Goal: Task Accomplishment & Management: Manage account settings

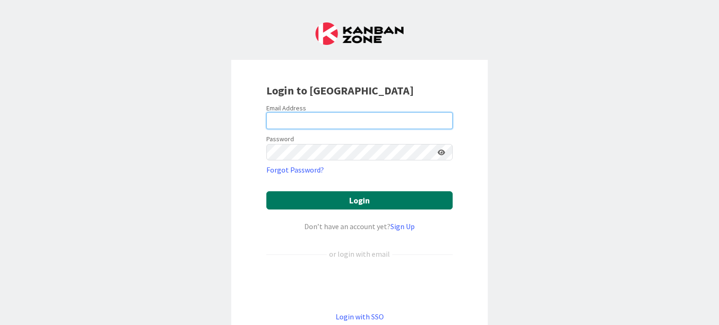
type input "[PERSON_NAME][EMAIL_ADDRESS][PERSON_NAME][DOMAIN_NAME]"
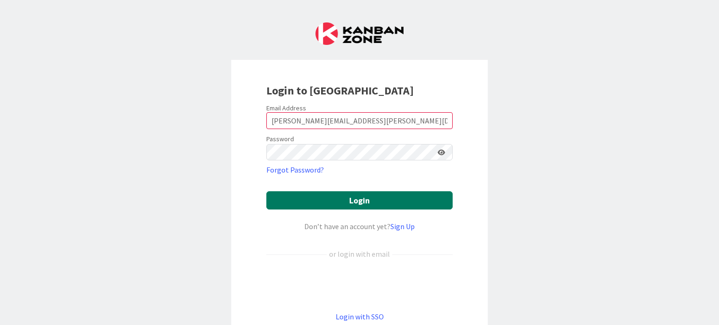
click at [348, 196] on button "Login" at bounding box center [359, 200] width 186 height 18
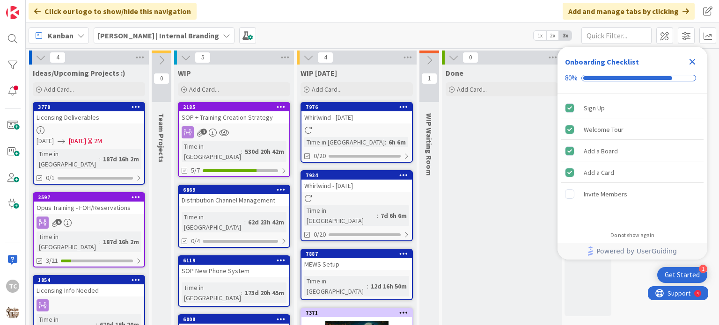
click at [694, 62] on icon "Close Checklist" at bounding box center [692, 61] width 11 height 11
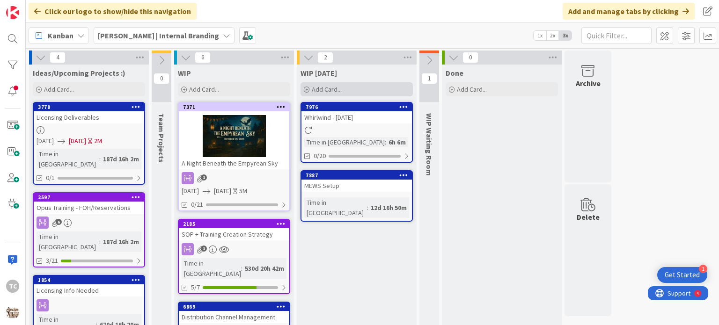
click at [340, 84] on div "Add Card..." at bounding box center [356, 89] width 112 height 14
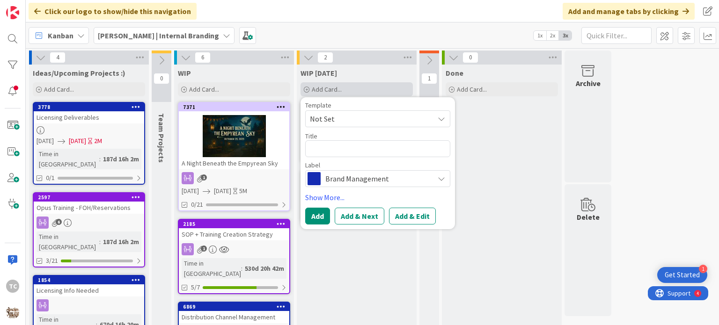
type textarea "x"
type textarea "A"
type textarea "x"
type textarea "Au"
type textarea "x"
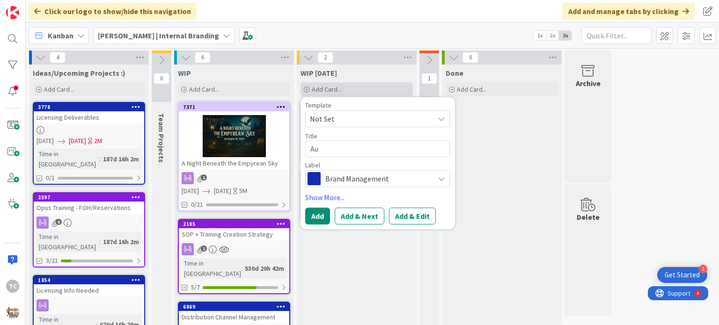
type textarea "Aug"
type textarea "x"
type textarea "Augu"
type textarea "x"
type textarea "Augus"
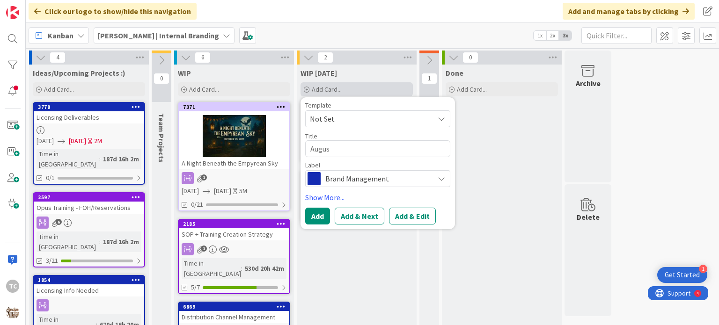
type textarea "x"
type textarea "August"
type textarea "x"
type textarea "August"
type textarea "x"
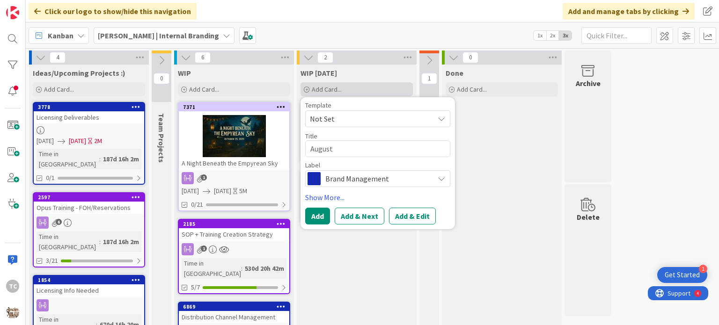
type textarea "August N"
type textarea "x"
type textarea "August Ne"
type textarea "x"
type textarea "August New"
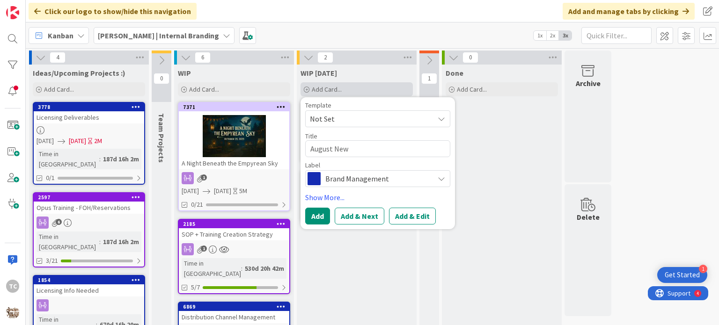
type textarea "x"
type textarea "August News"
type textarea "x"
type textarea "August Newsl"
type textarea "x"
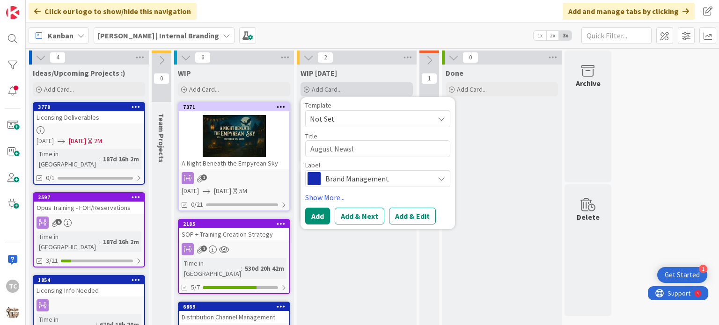
type textarea "August Newsle"
type textarea "x"
type textarea "August Newslet"
type textarea "x"
type textarea "[PERSON_NAME]"
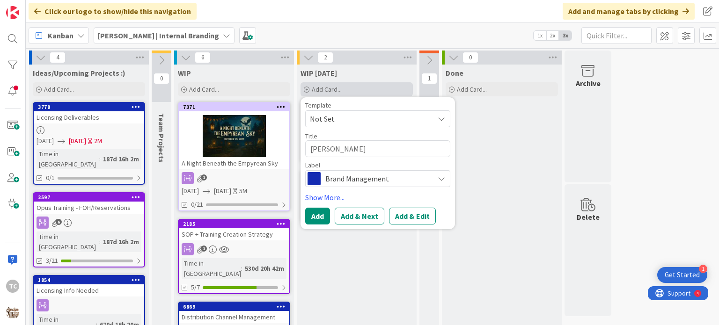
type textarea "x"
type textarea "August Newslette"
type textarea "x"
type textarea "August Newsletter"
type textarea "x"
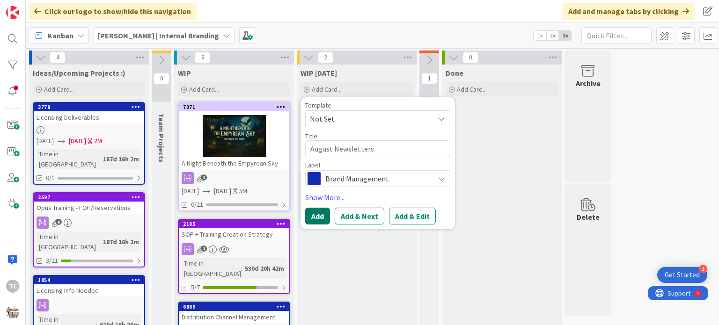
type textarea "August Newsletters"
click at [312, 215] on button "Add" at bounding box center [317, 216] width 25 height 17
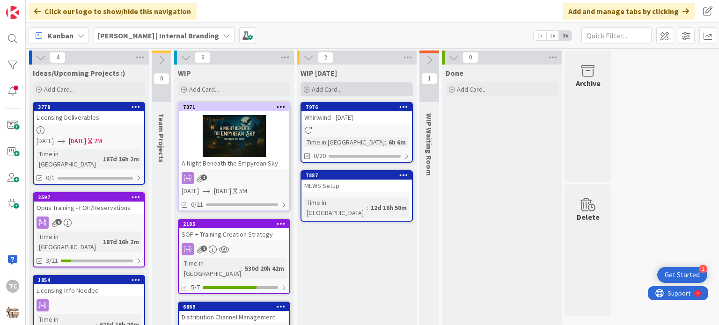
click at [351, 88] on div "Add Card..." at bounding box center [356, 89] width 112 height 14
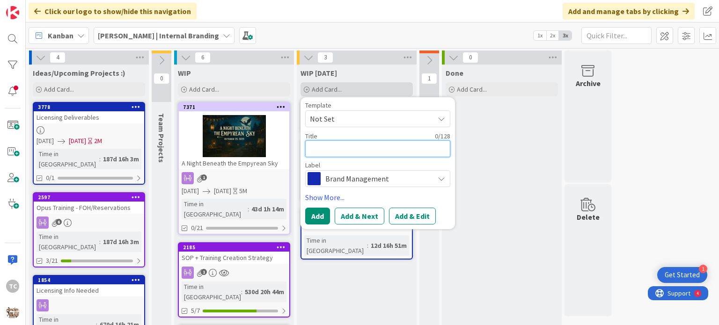
type textarea "x"
type textarea "O"
type textarea "x"
type textarea "Oc"
type textarea "x"
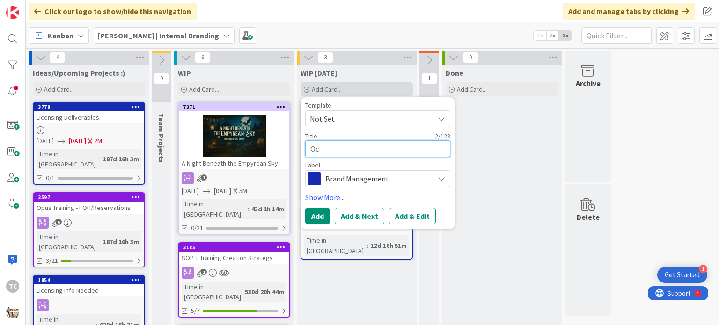
type textarea "Oct"
type textarea "x"
type textarea "Octo"
type textarea "x"
type textarea "Octob"
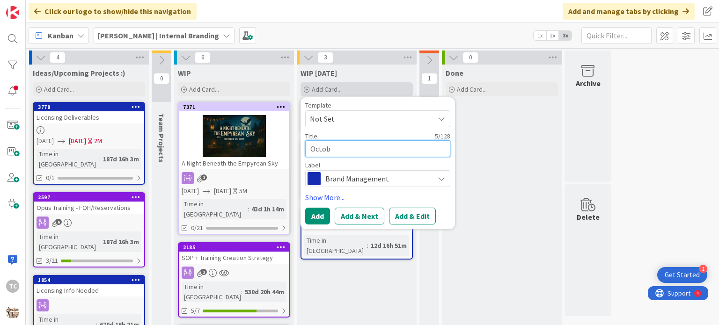
type textarea "x"
type textarea "Octobe"
type textarea "x"
type textarea "October"
type textarea "x"
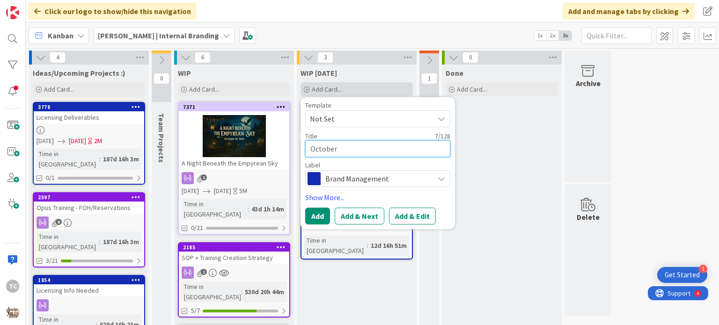
type textarea "October"
type textarea "x"
type textarea "October e"
type textarea "x"
type textarea "October ev"
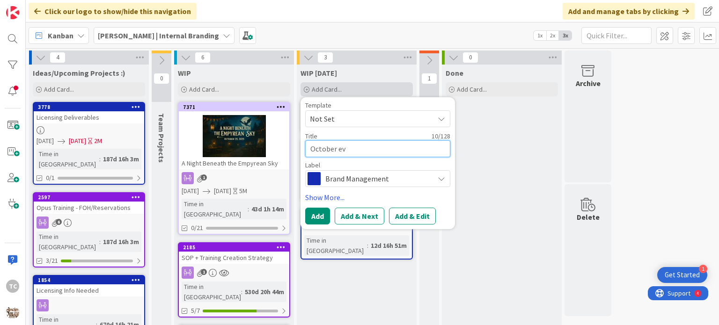
type textarea "x"
type textarea "October eve"
type textarea "x"
type textarea "October even"
type textarea "x"
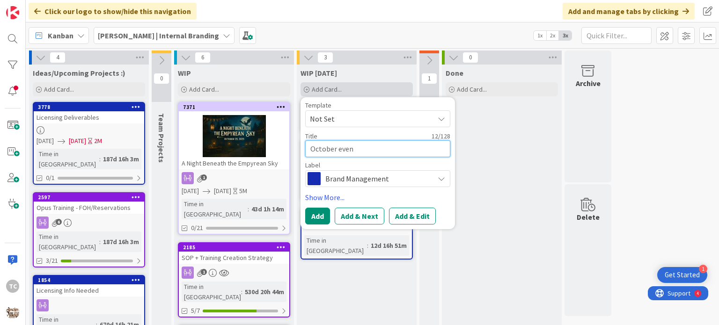
type textarea "October event"
type textarea "x"
type textarea "October events"
type textarea "x"
type textarea "October eventss"
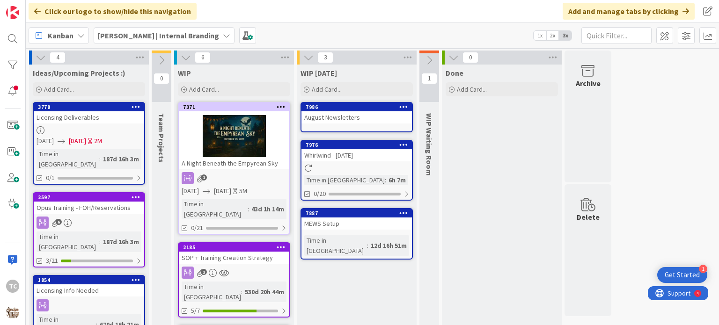
drag, startPoint x: 351, startPoint y: 88, endPoint x: 334, endPoint y: 100, distance: 20.8
click at [331, 88] on div "Add Card..." at bounding box center [356, 89] width 112 height 14
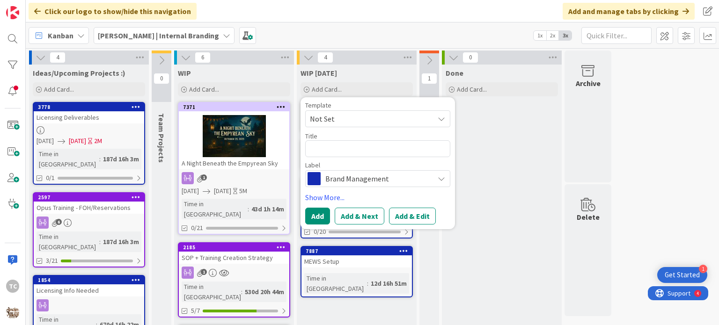
click at [368, 44] on div "[PERSON_NAME] | Internal Branding 1x 2x 3x" at bounding box center [372, 35] width 693 height 26
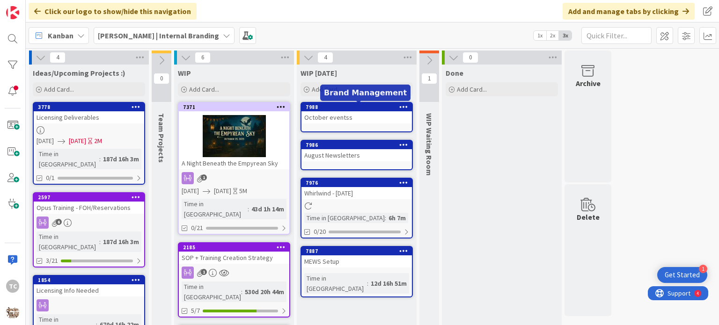
click at [355, 106] on div "7988" at bounding box center [359, 107] width 106 height 7
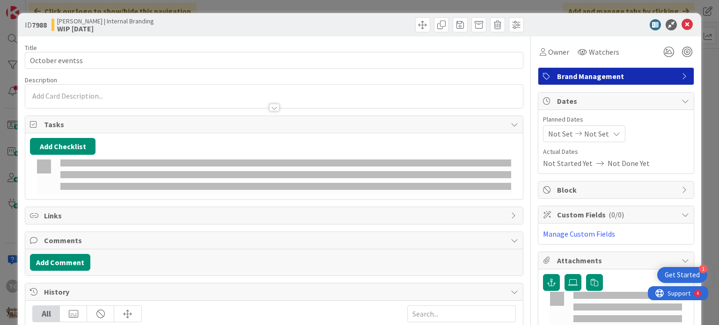
click at [356, 117] on div "Tasks" at bounding box center [273, 124] width 497 height 17
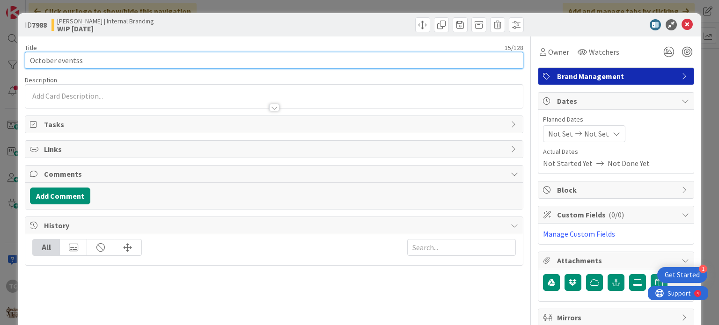
click at [88, 59] on input "October eventss" at bounding box center [274, 60] width 498 height 17
type input "October events"
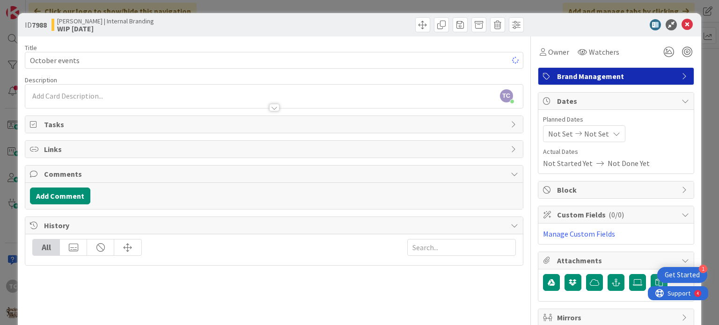
click at [225, 4] on div "ID 7988 [PERSON_NAME] | Internal Branding WIP [DATE] Title 14 / 128 October eve…" at bounding box center [359, 162] width 719 height 325
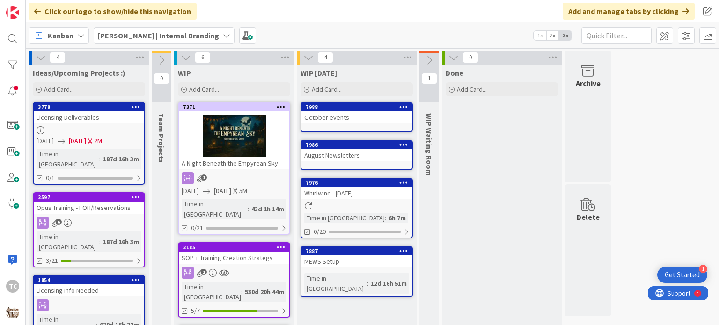
click at [112, 31] on b "[PERSON_NAME] | Internal Branding" at bounding box center [158, 35] width 121 height 9
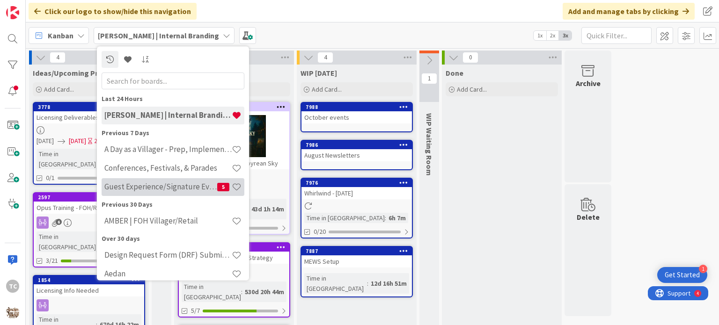
click at [137, 183] on h4 "Guest Experience/Signature Events" at bounding box center [160, 187] width 113 height 9
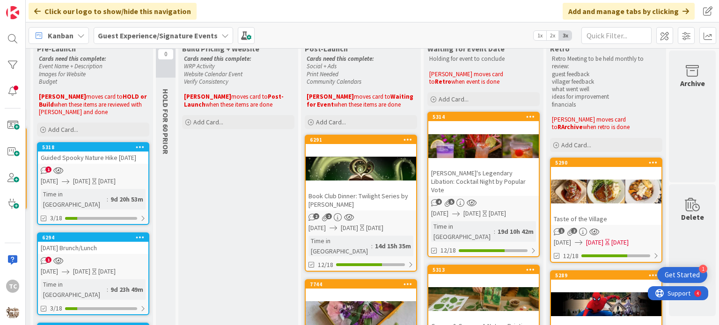
scroll to position [0, 293]
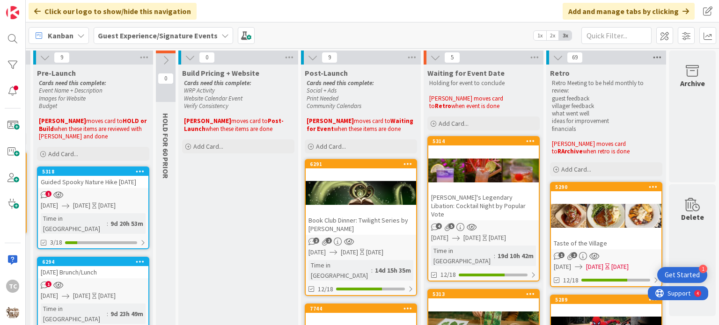
click at [651, 58] on icon at bounding box center [657, 58] width 12 height 14
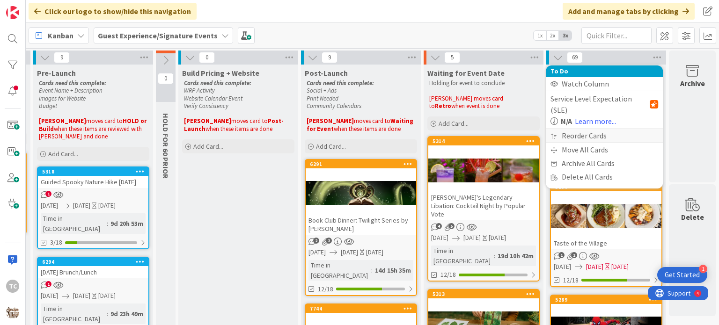
click at [593, 129] on div "Reorder Cards" at bounding box center [604, 136] width 117 height 14
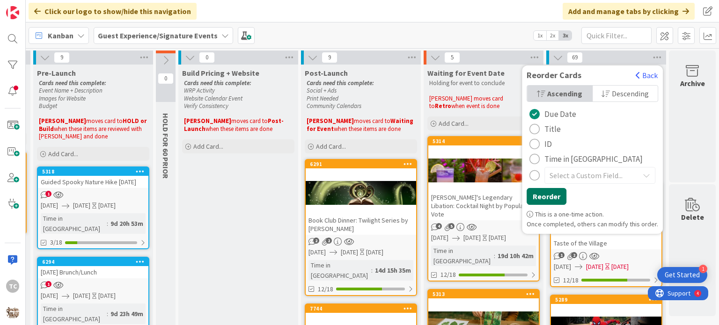
click at [547, 200] on button "Reorder" at bounding box center [547, 196] width 40 height 17
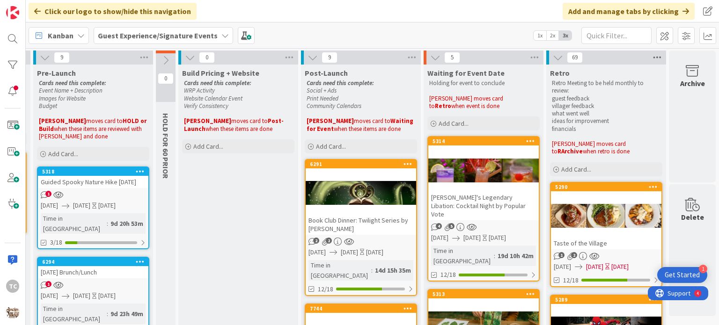
click at [651, 57] on icon at bounding box center [657, 58] width 12 height 14
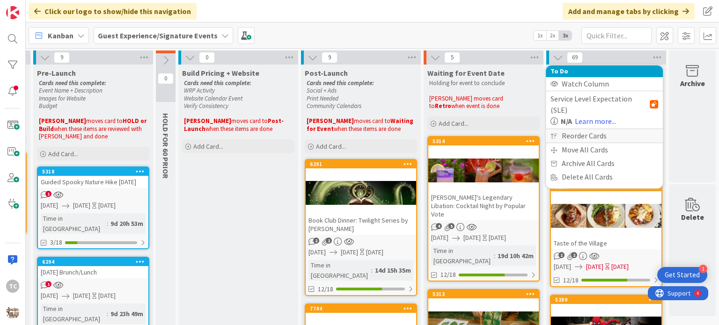
click at [578, 129] on div "Reorder Cards" at bounding box center [604, 136] width 117 height 14
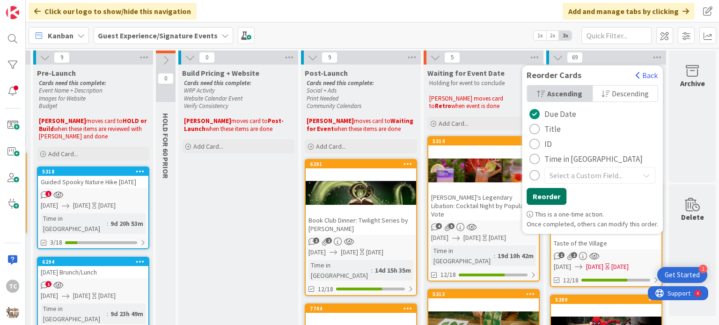
click at [539, 199] on button "Reorder" at bounding box center [547, 196] width 40 height 17
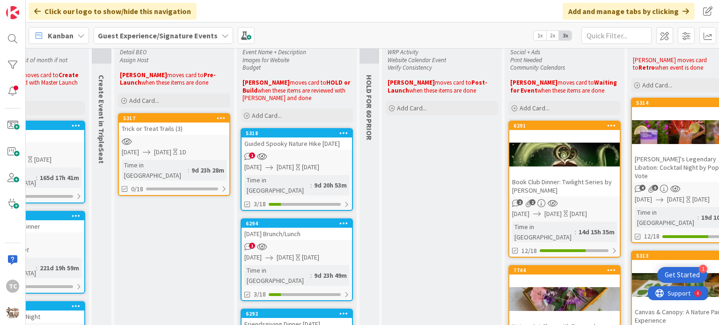
scroll to position [0, 82]
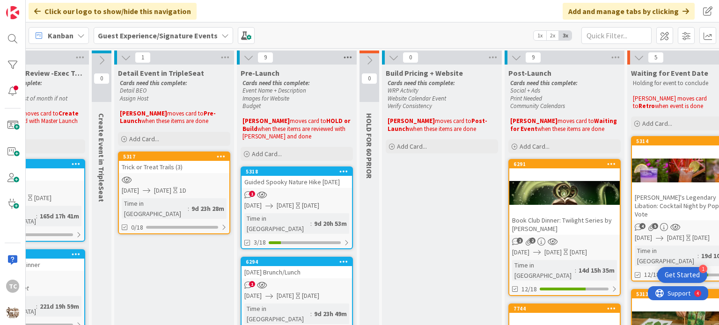
click at [346, 61] on icon at bounding box center [348, 58] width 12 height 14
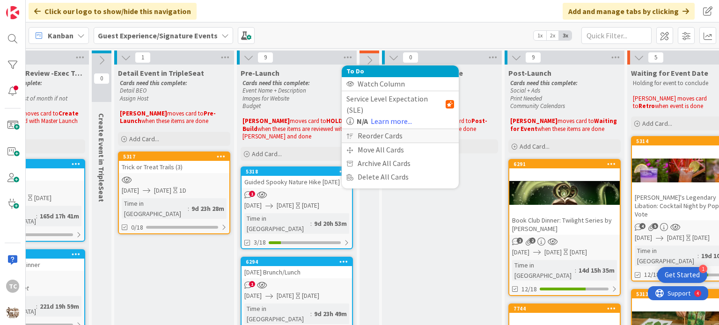
click at [371, 129] on div "Reorder Cards" at bounding box center [400, 136] width 117 height 14
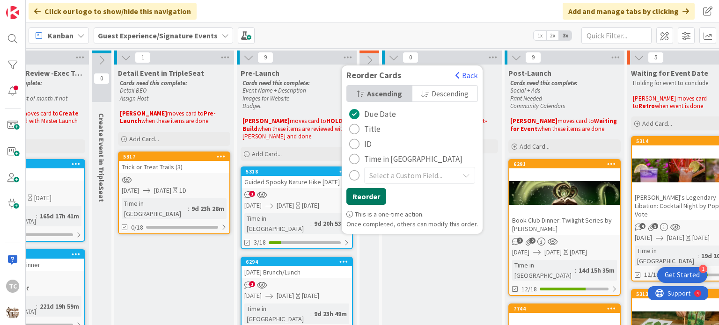
click at [366, 194] on button "Reorder" at bounding box center [366, 196] width 40 height 17
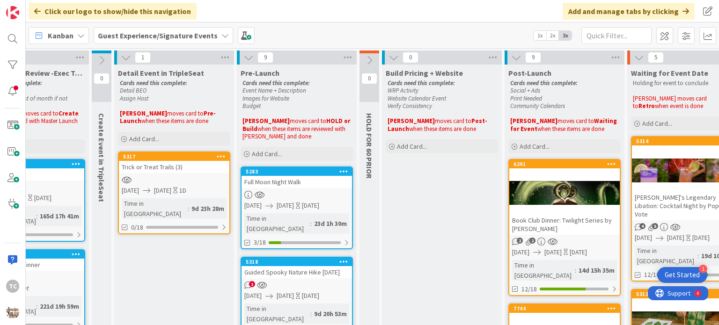
click at [290, 188] on link "5283 Full Moon Night Walk [DATE] [DATE] [DATE] Time in [GEOGRAPHIC_DATA] : 23d …" at bounding box center [297, 208] width 112 height 83
click at [287, 182] on div "Full Moon Night Walk" at bounding box center [296, 182] width 110 height 12
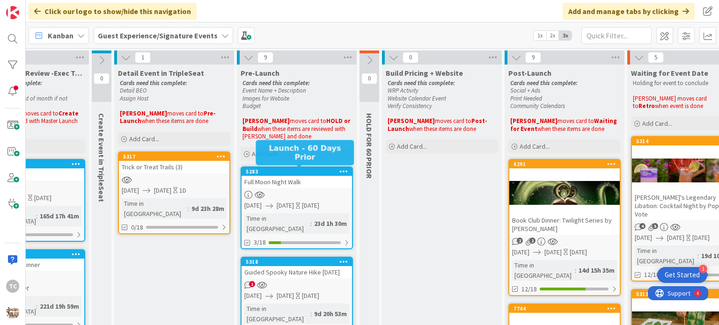
click at [288, 171] on div "5283" at bounding box center [299, 171] width 106 height 7
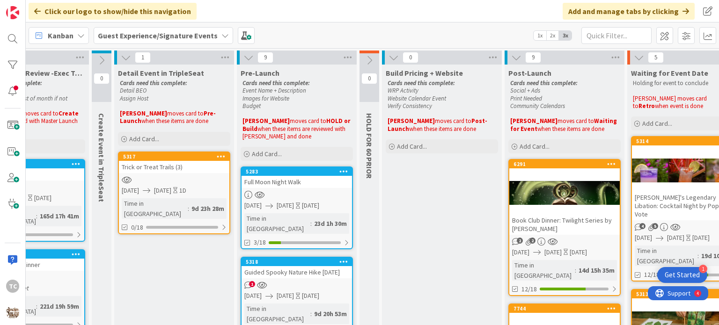
click at [308, 179] on div "Full Moon Night Walk" at bounding box center [296, 182] width 110 height 12
click at [291, 177] on div "Full Moon Night Walk" at bounding box center [296, 182] width 110 height 12
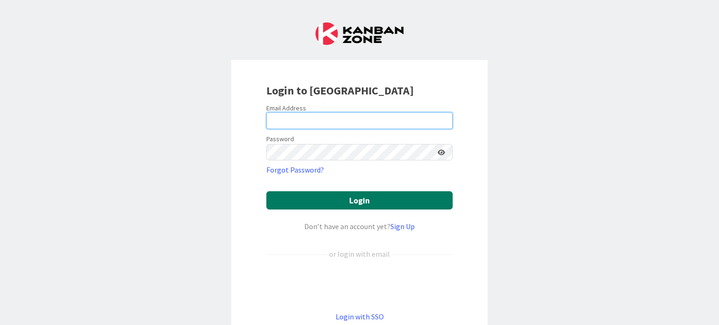
type input "[PERSON_NAME][EMAIL_ADDRESS][PERSON_NAME][DOMAIN_NAME]"
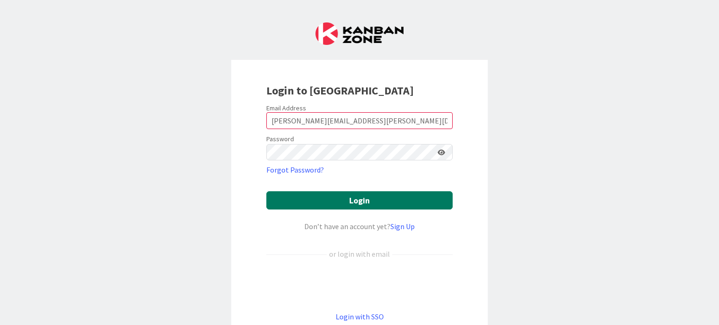
click at [343, 199] on button "Login" at bounding box center [359, 200] width 186 height 18
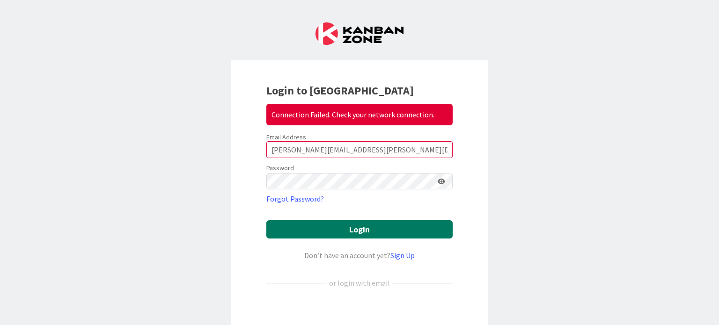
click at [371, 233] on button "Login" at bounding box center [359, 229] width 186 height 18
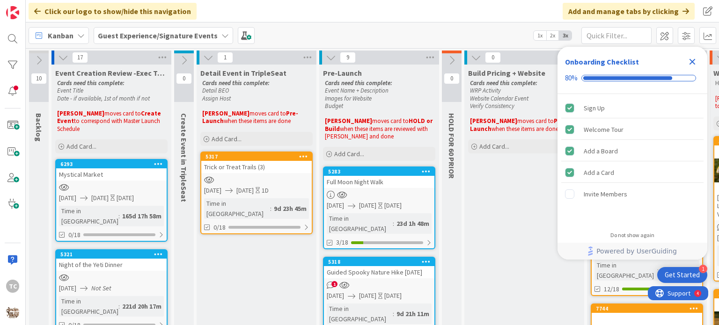
click at [692, 59] on icon "Close Checklist" at bounding box center [692, 61] width 11 height 11
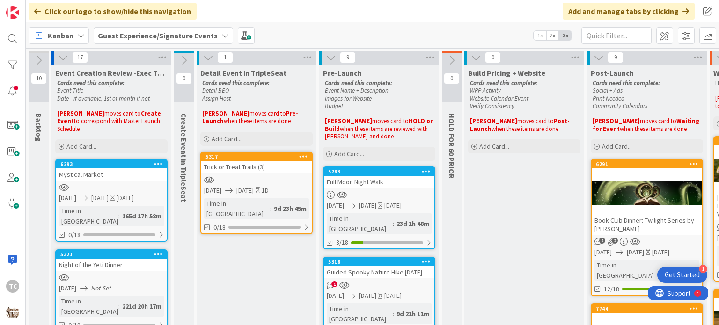
click at [365, 191] on div at bounding box center [379, 195] width 110 height 8
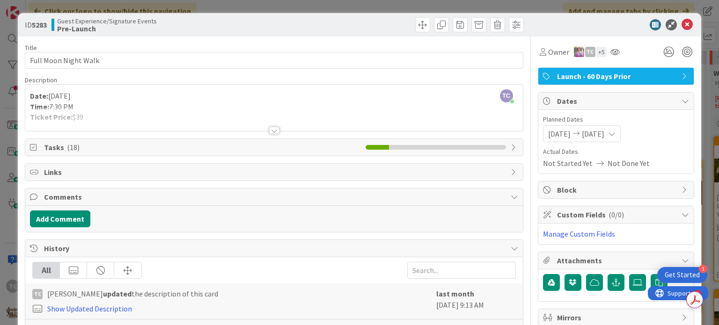
click at [270, 130] on div at bounding box center [274, 130] width 10 height 7
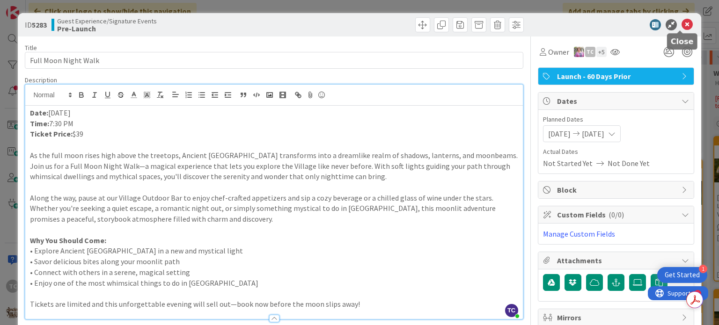
click at [681, 22] on icon at bounding box center [686, 24] width 11 height 11
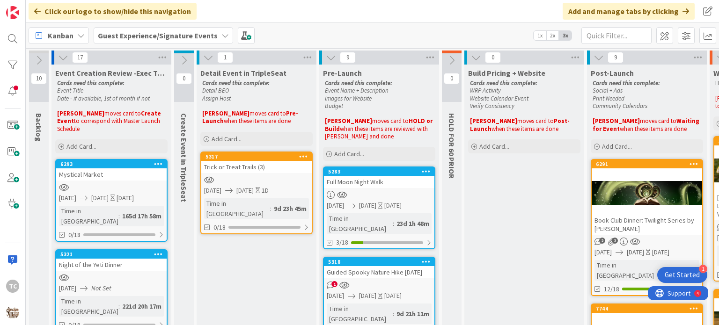
click at [360, 266] on div "Guided Spooky Nature Hike [DATE]" at bounding box center [379, 272] width 110 height 12
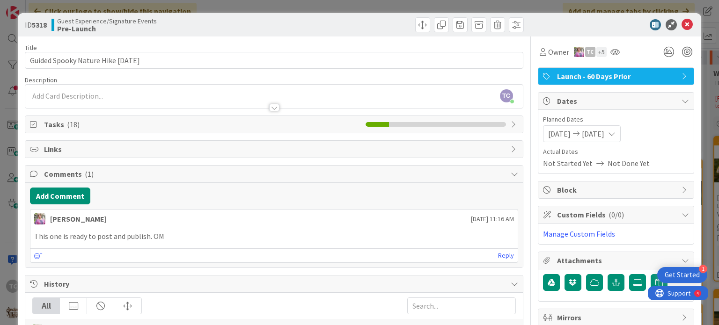
click at [110, 99] on div at bounding box center [273, 103] width 497 height 10
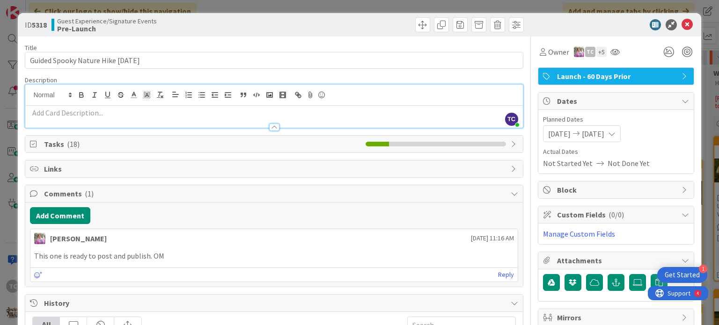
click at [48, 118] on div at bounding box center [273, 123] width 497 height 10
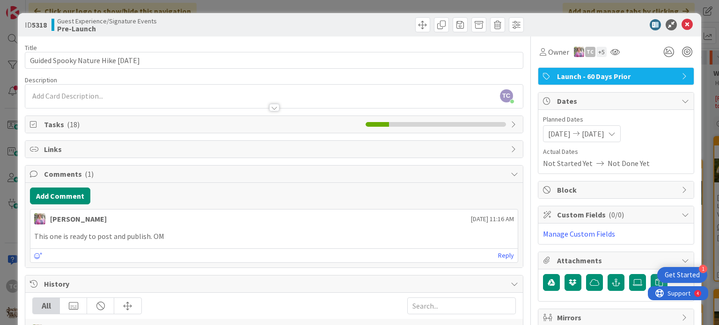
click at [271, 108] on div at bounding box center [274, 107] width 10 height 7
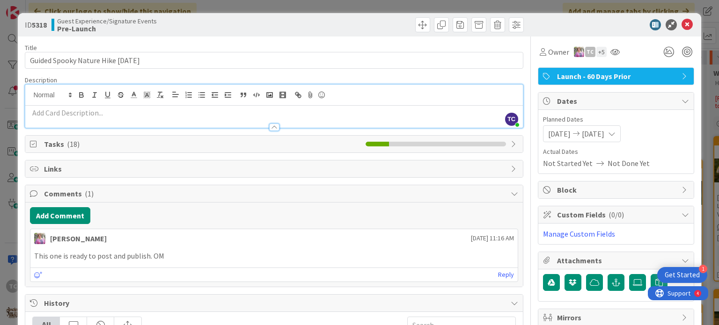
click at [143, 116] on p at bounding box center [274, 113] width 488 height 11
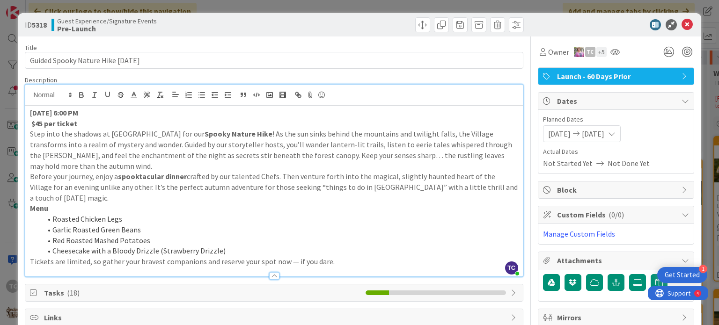
click at [79, 123] on p "$45 per ticket" at bounding box center [274, 123] width 488 height 11
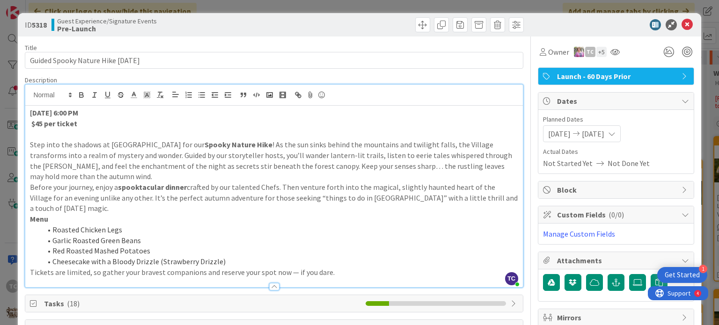
click at [66, 113] on strong "October 22, 6:00 PM" at bounding box center [54, 112] width 48 height 9
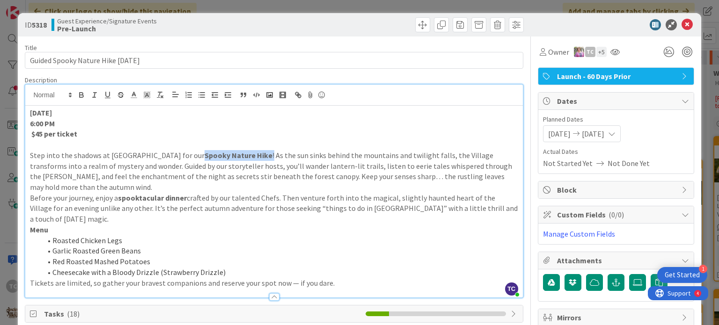
drag, startPoint x: 193, startPoint y: 154, endPoint x: 260, endPoint y: 154, distance: 66.5
click at [260, 154] on p "Step into the shadows at Ancient Lore Village for our Spooky Nature Hike ! As t…" at bounding box center [274, 171] width 488 height 43
click at [80, 94] on icon "button" at bounding box center [81, 94] width 3 height 2
drag, startPoint x: 119, startPoint y: 196, endPoint x: 184, endPoint y: 193, distance: 65.1
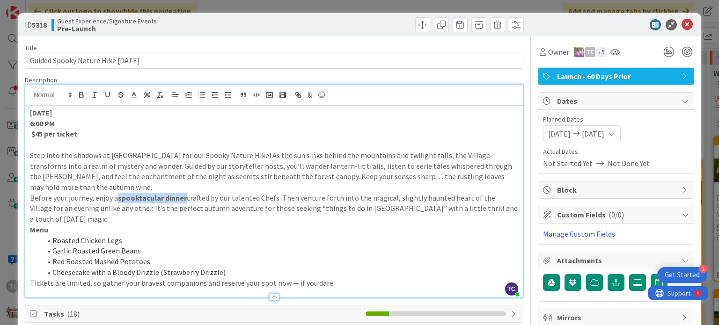
click at [184, 193] on strong "spooktacular dinner" at bounding box center [152, 197] width 69 height 9
click at [83, 95] on icon "button" at bounding box center [82, 96] width 4 height 2
click at [396, 189] on p "Step into the shadows at Ancient Lore Village for our Spooky Nature Hike! As th…" at bounding box center [274, 171] width 488 height 43
click at [99, 219] on p "Before your journey, enjoy a spooktacular dinner crafted by our talented Chefs.…" at bounding box center [274, 209] width 488 height 32
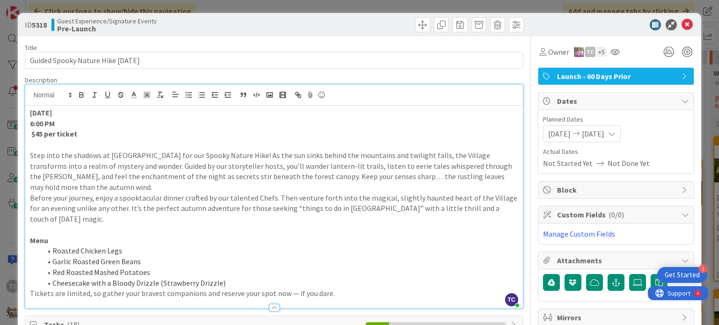
click at [234, 284] on li "Cheesecake with a Bloody Drizzle (Strawberry Drizzle)" at bounding box center [279, 283] width 476 height 11
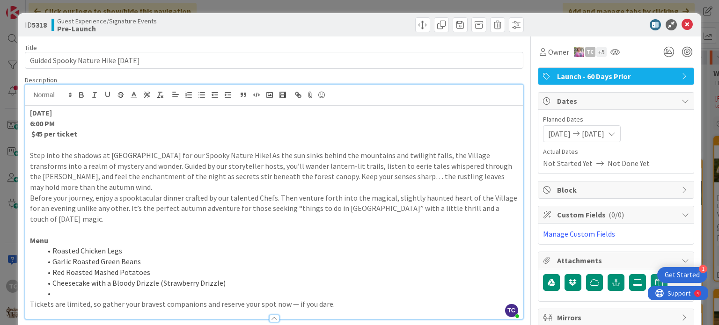
click at [30, 201] on p "Before your journey, enjoy a spooktacular dinner crafted by our talented Chefs.…" at bounding box center [274, 209] width 488 height 32
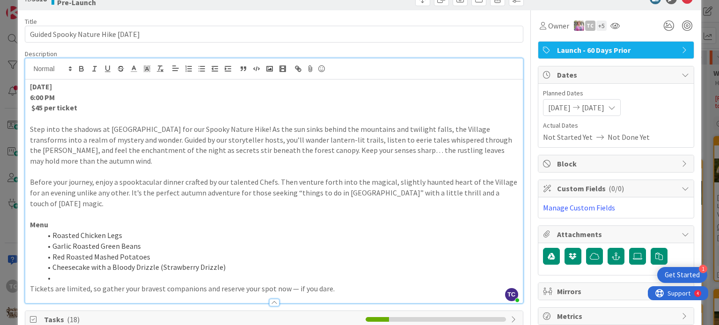
scroll to position [22, 0]
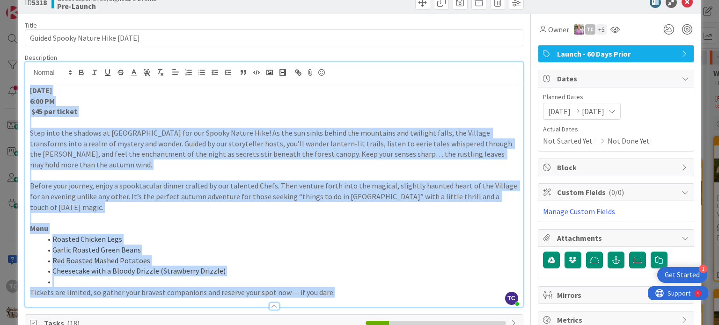
drag, startPoint x: 28, startPoint y: 90, endPoint x: 344, endPoint y: 288, distance: 372.8
click at [344, 288] on div "October 22 6:00 PM $45 per ticket Step into the shadows at Ancient Lore Village…" at bounding box center [273, 195] width 497 height 224
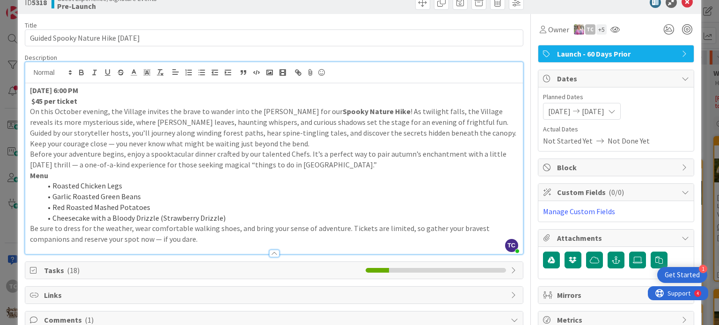
click at [70, 89] on strong "October 22, 6:00 PM" at bounding box center [54, 90] width 48 height 9
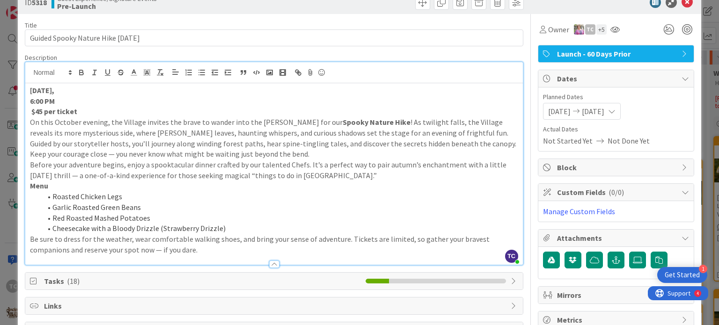
click at [54, 90] on strong "October 22," at bounding box center [42, 90] width 24 height 9
click at [26, 110] on div "October 22, 2025 6:00 PM $45 per ticket On this October evening, the Village in…" at bounding box center [273, 174] width 497 height 182
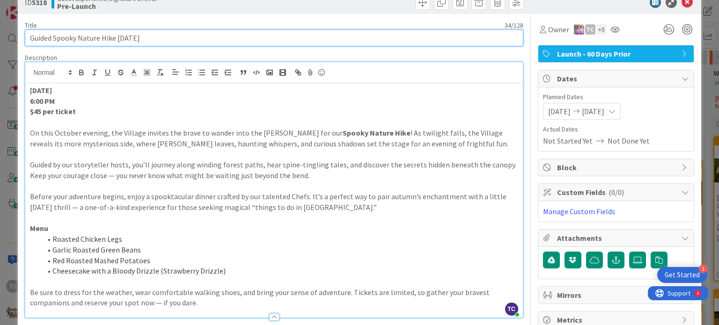
drag, startPoint x: 54, startPoint y: 37, endPoint x: 24, endPoint y: 37, distance: 30.0
drag, startPoint x: 148, startPoint y: 37, endPoint x: 118, endPoint y: 41, distance: 30.2
click at [118, 41] on input "Guided Spooky Nature Hike [DATE]" at bounding box center [274, 37] width 498 height 17
type input "Guided Spooky Nature Hike"
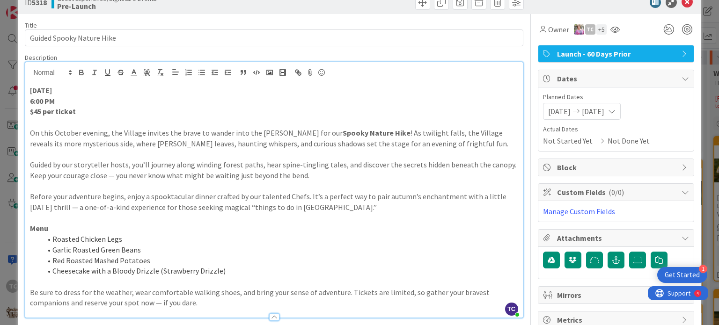
scroll to position [22, 0]
click at [258, 207] on p "Before your adventure begins, enjoy a spooktacular dinner crafted by our talent…" at bounding box center [274, 202] width 488 height 21
click at [333, 205] on p "Before your adventure begins, enjoy a spooktacular dinner crafted by our talent…" at bounding box center [274, 202] width 488 height 21
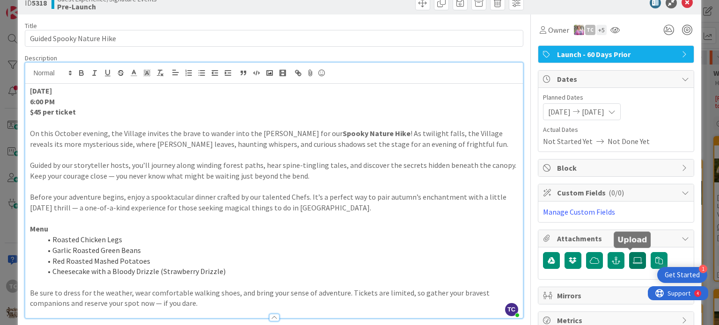
click at [633, 260] on icon at bounding box center [637, 260] width 9 height 7
click at [629, 252] on input "file" at bounding box center [629, 252] width 0 height 0
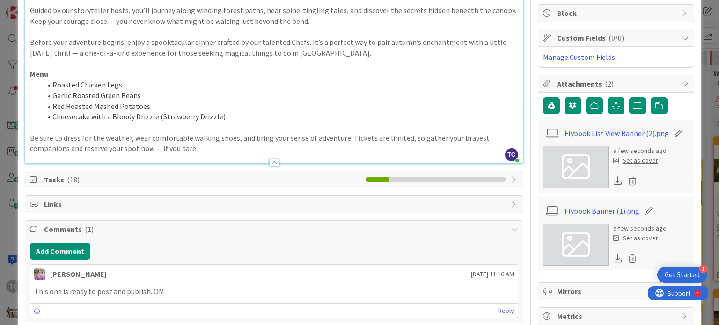
scroll to position [187, 0]
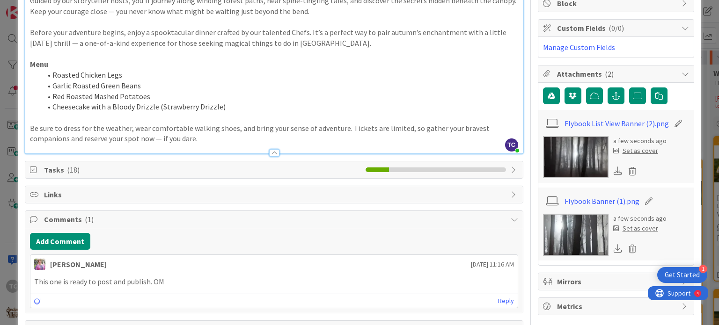
click at [631, 230] on div "Set as cover" at bounding box center [635, 229] width 45 height 10
click at [633, 228] on div "Set as cover" at bounding box center [635, 229] width 45 height 10
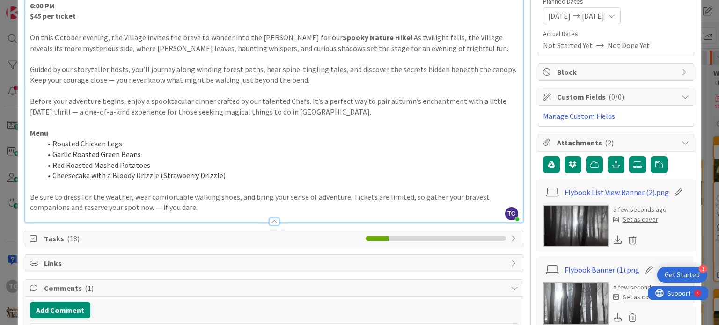
scroll to position [0, 0]
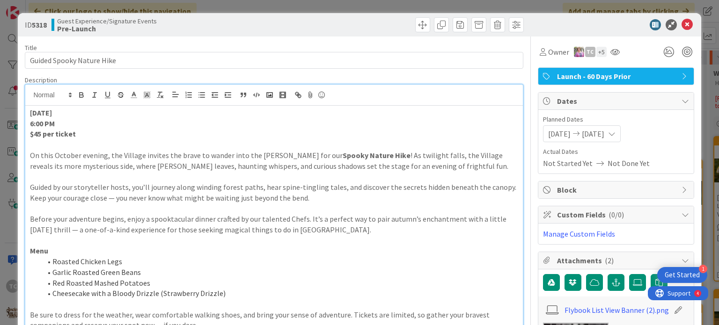
click at [372, 7] on div "ID 5318 Guest Experience/Signature Events Pre-Launch Title 26 / 128 Guided Spoo…" at bounding box center [359, 162] width 719 height 325
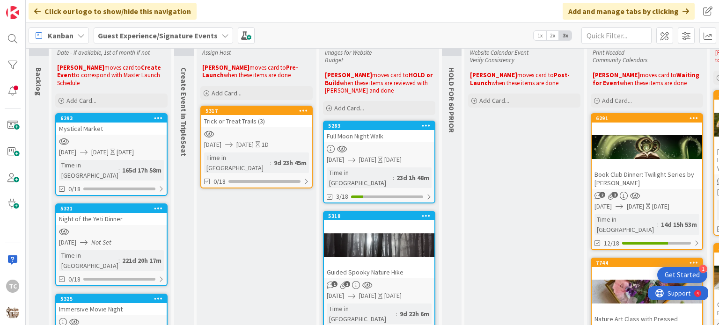
click at [372, 132] on div "Full Moon Night Walk" at bounding box center [379, 136] width 110 height 12
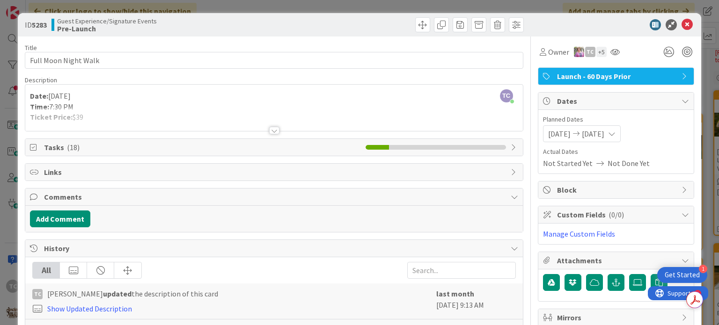
click at [271, 130] on div at bounding box center [274, 130] width 10 height 7
